Goal: Task Accomplishment & Management: Manage account settings

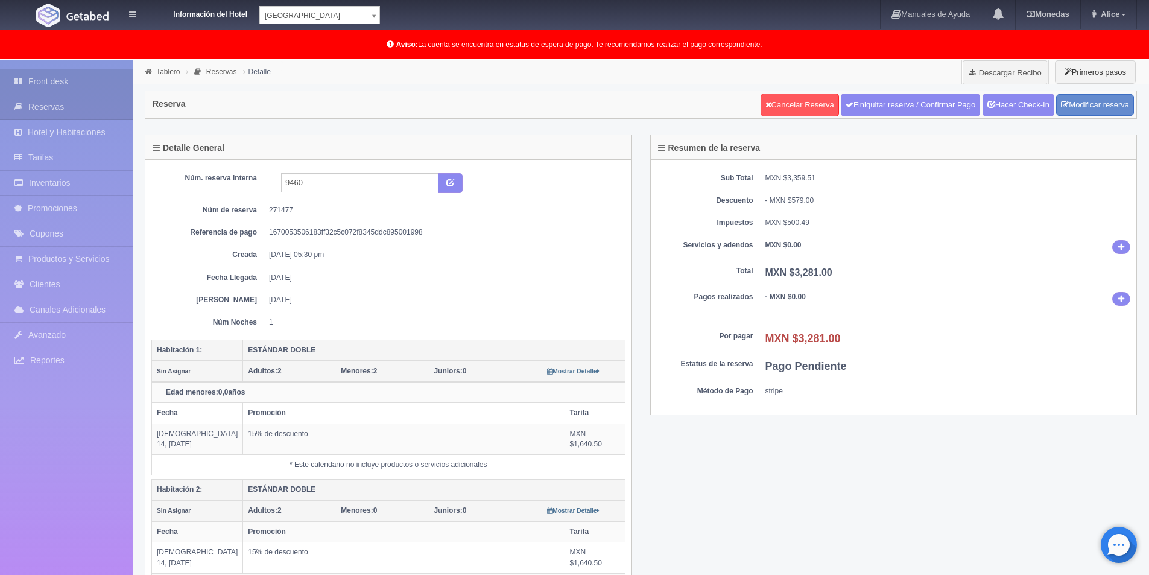
click at [83, 81] on link "Front desk" at bounding box center [66, 81] width 133 height 25
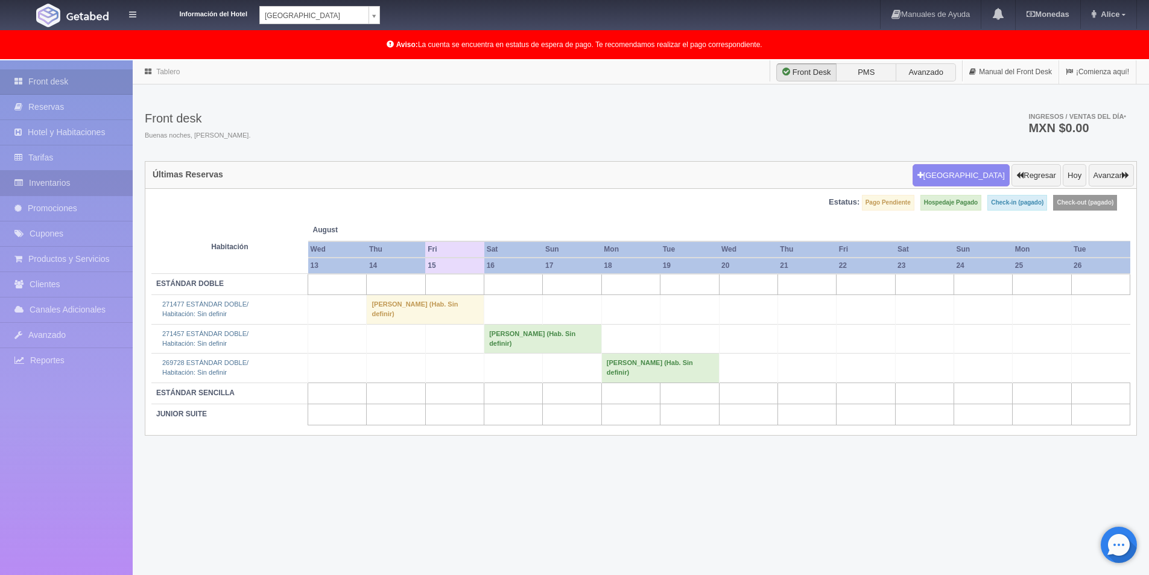
click at [49, 183] on link "Inventarios" at bounding box center [66, 183] width 133 height 25
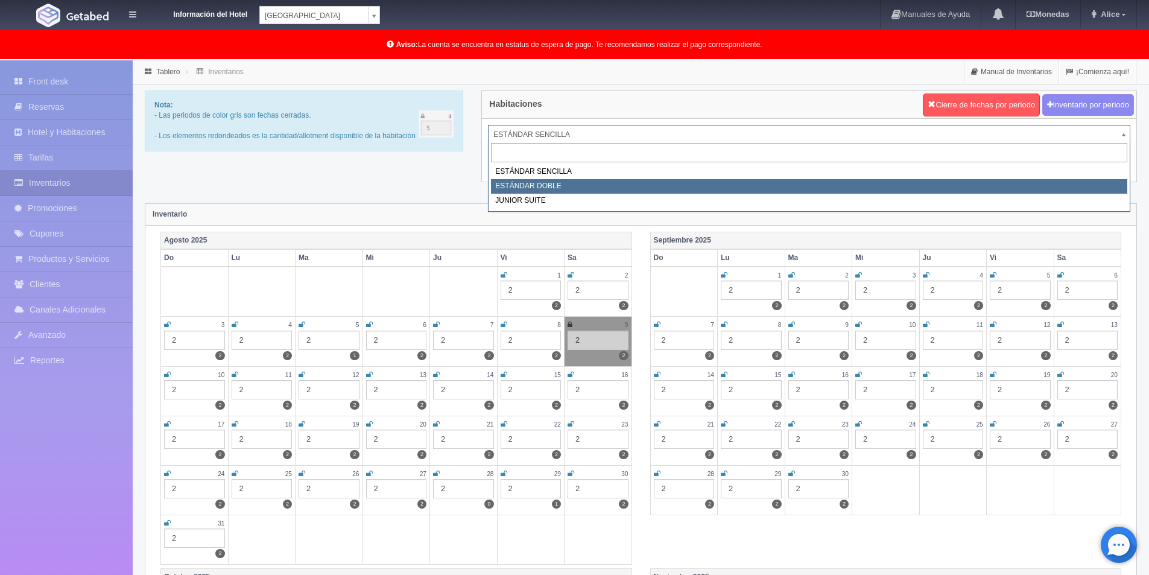
select select "745"
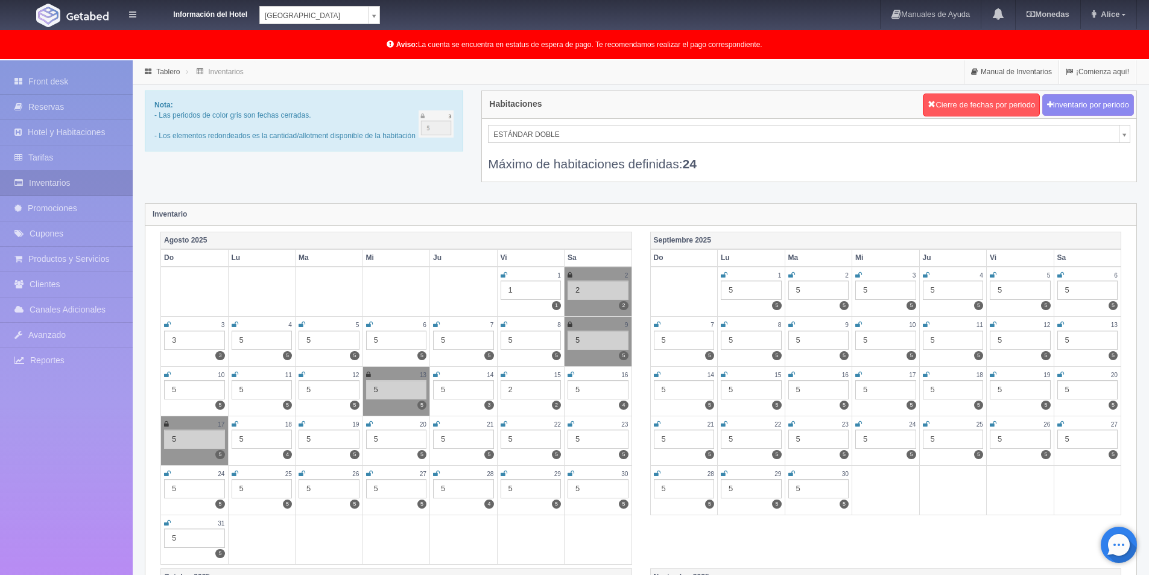
click at [436, 373] on icon at bounding box center [436, 374] width 7 height 7
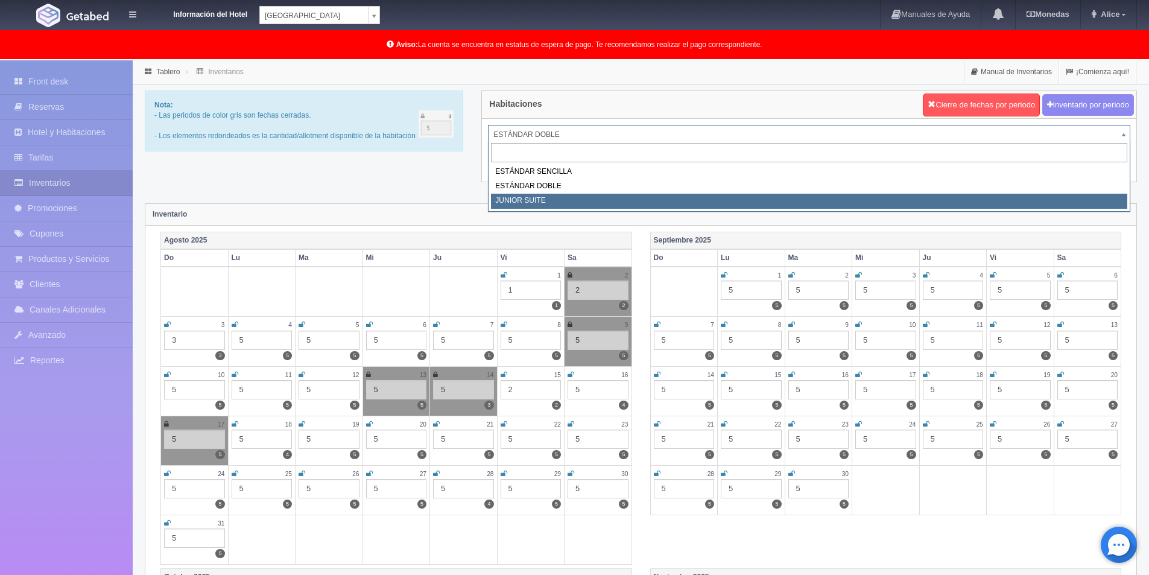
select select "752"
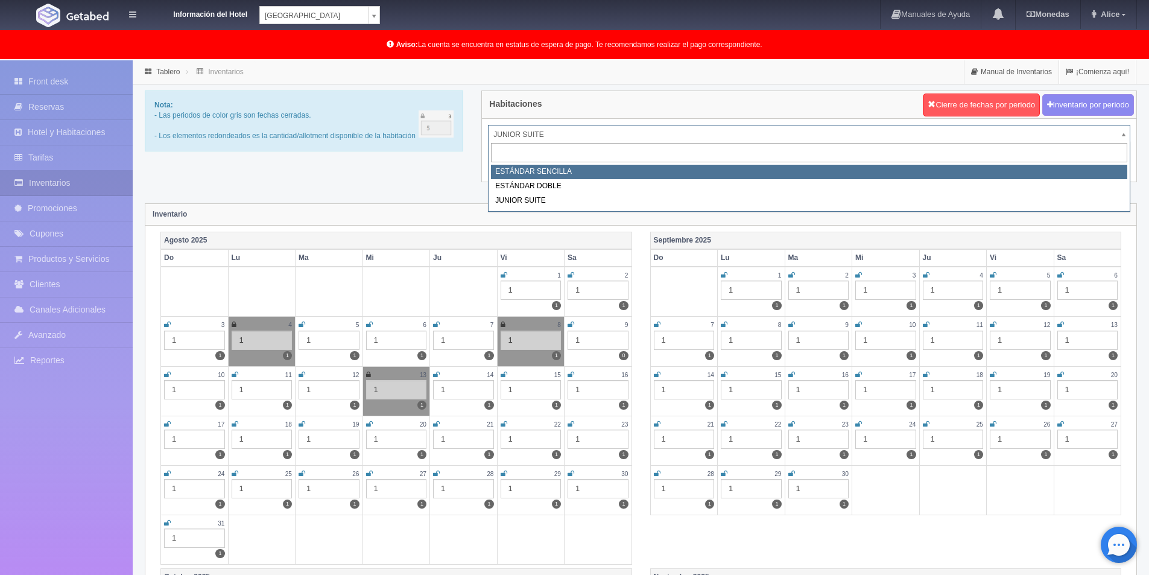
select select "743"
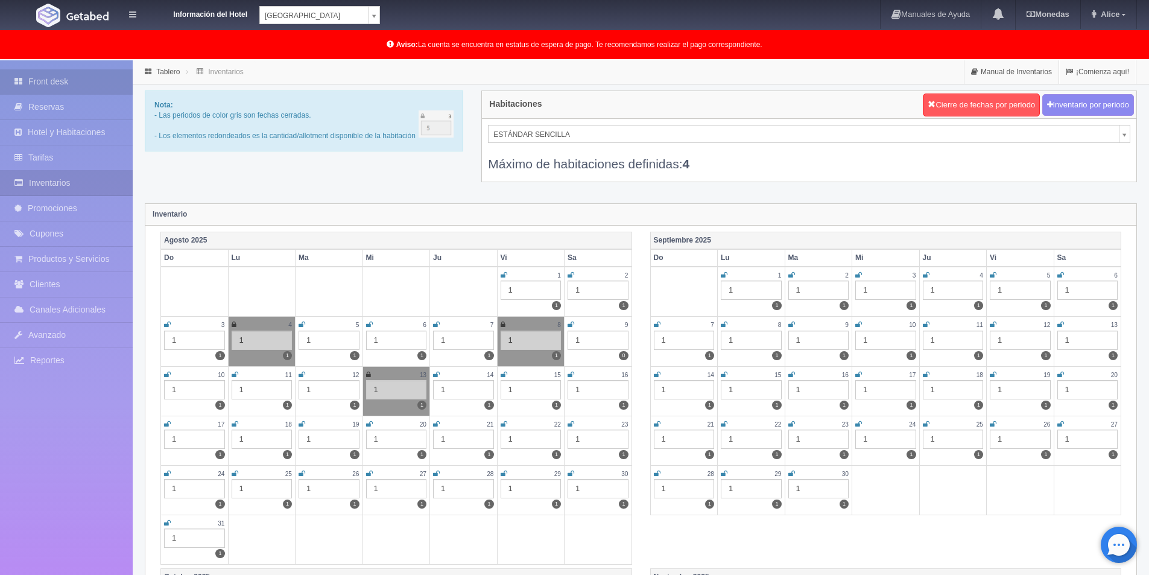
click at [73, 78] on link "Front desk" at bounding box center [66, 81] width 133 height 25
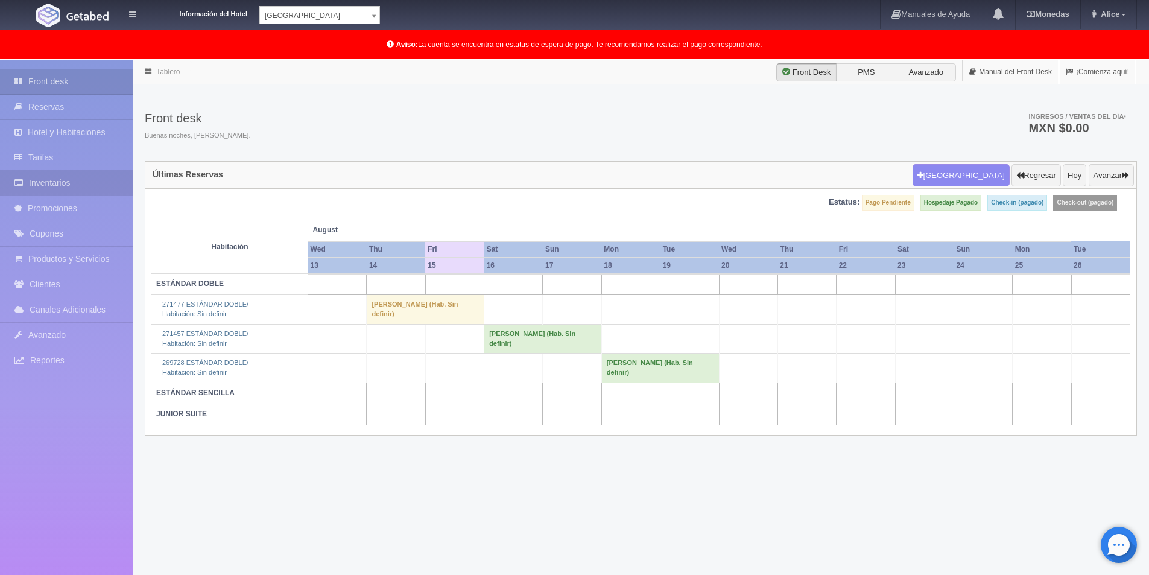
click at [63, 180] on link "Inventarios" at bounding box center [66, 183] width 133 height 25
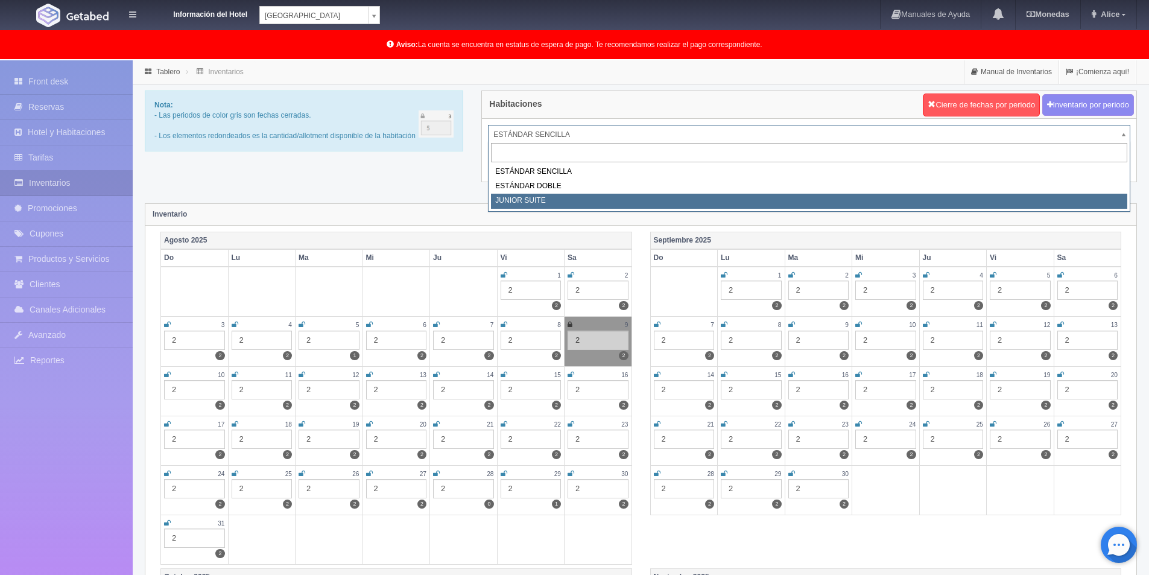
select select "752"
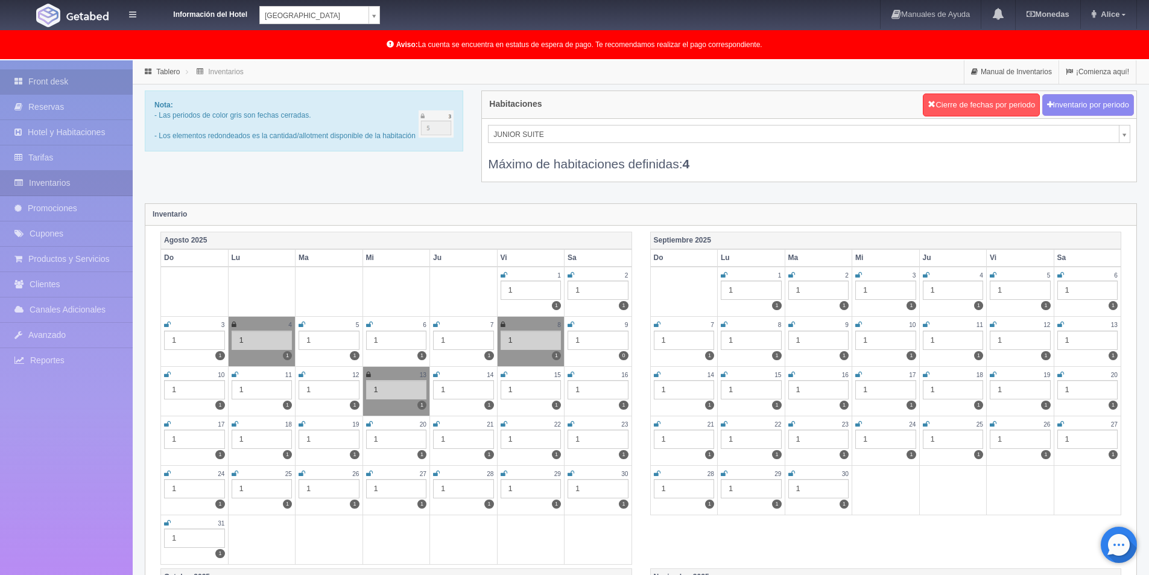
click at [93, 74] on link "Front desk" at bounding box center [66, 81] width 133 height 25
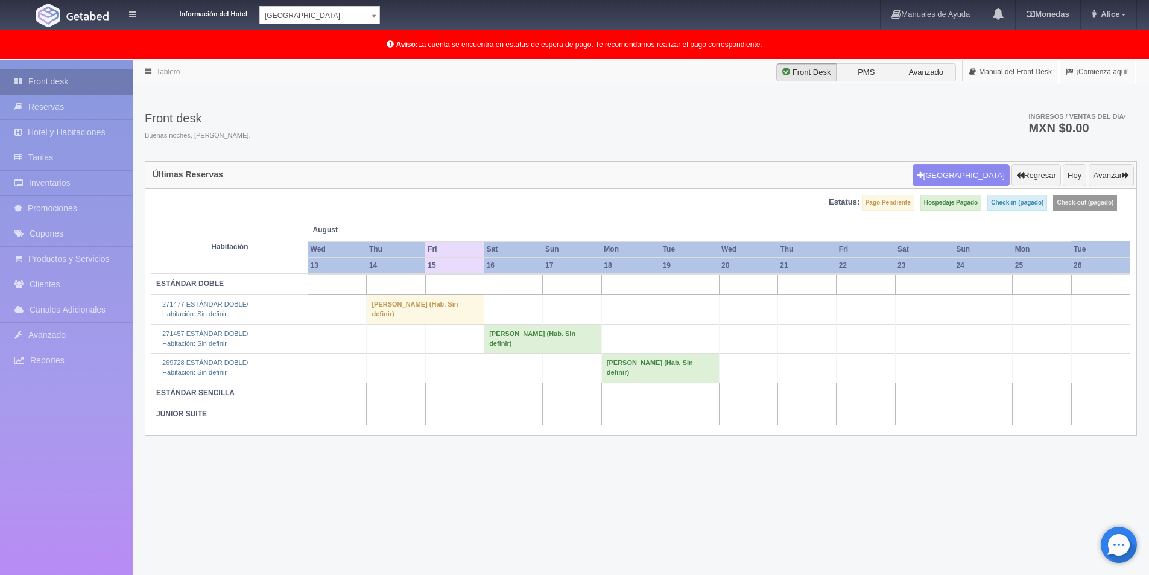
click at [82, 83] on link "Front desk" at bounding box center [66, 81] width 133 height 25
